Goal: Information Seeking & Learning: Understand process/instructions

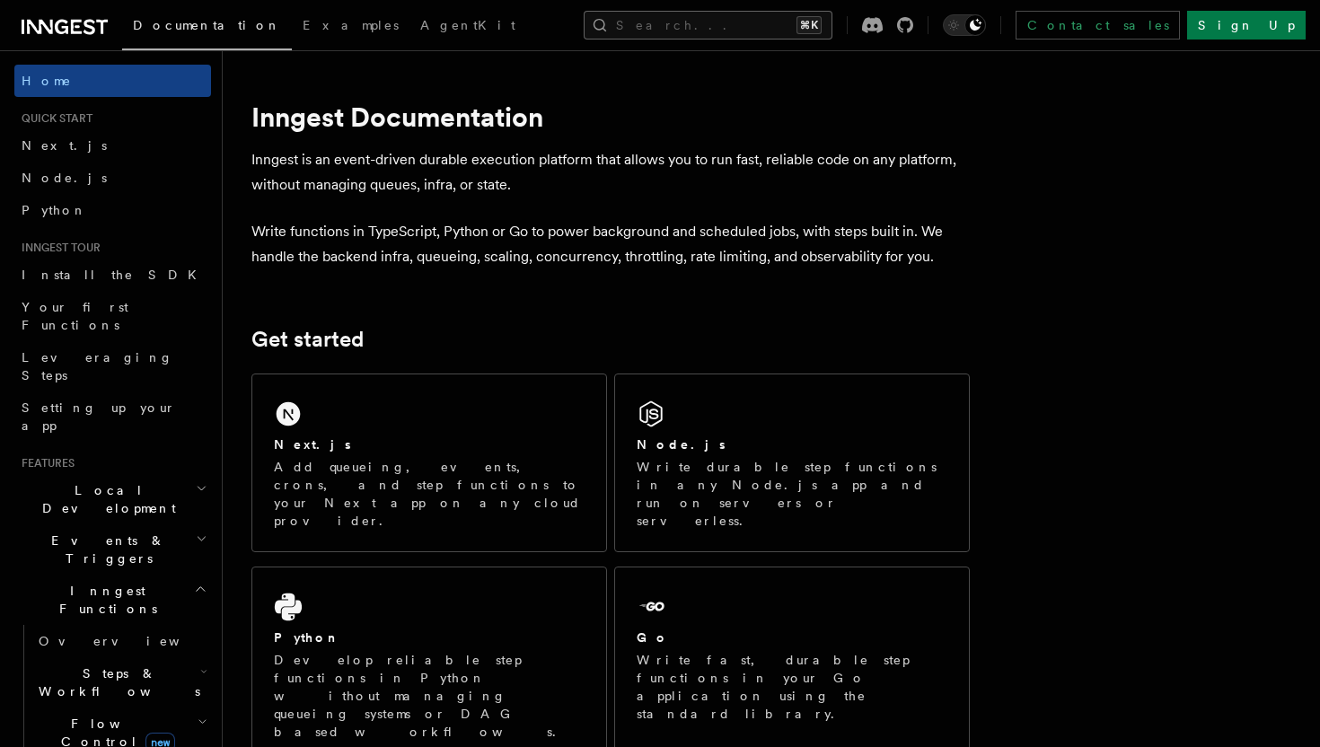
click at [684, 36] on button "Search... ⌘K" at bounding box center [708, 25] width 249 height 29
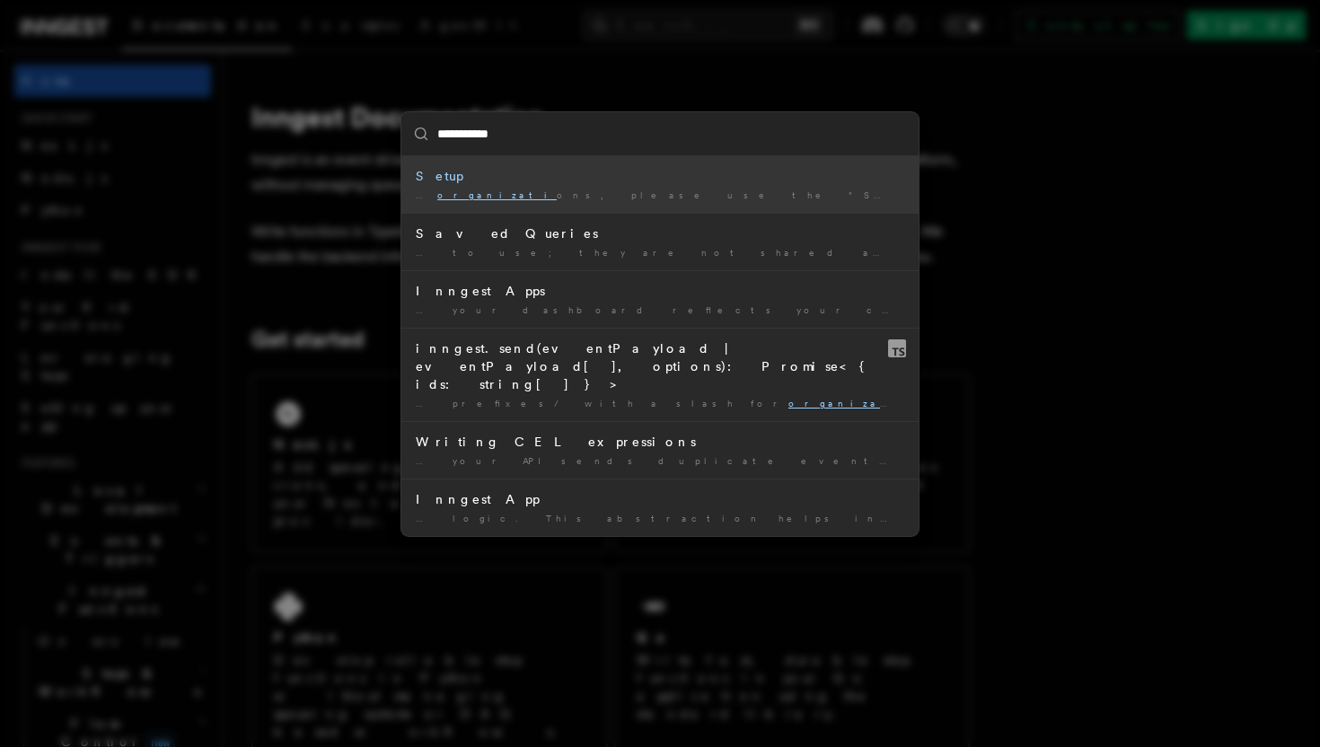
type input "**********"
